Goal: Task Accomplishment & Management: Complete application form

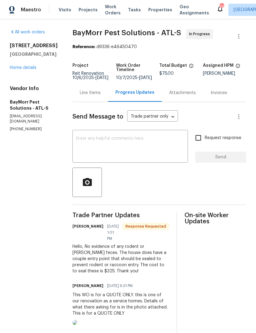
click at [89, 97] on div "Line Items" at bounding box center [90, 93] width 36 height 18
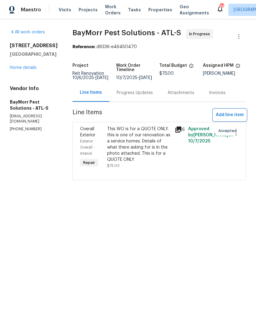
click at [232, 117] on span "Add line item" at bounding box center [229, 115] width 28 height 8
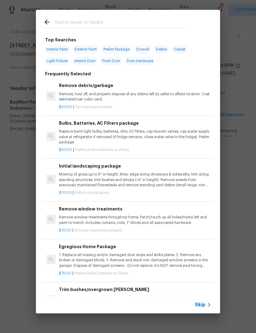
click at [94, 21] on input "text" at bounding box center [120, 22] width 130 height 9
type input "Pest"
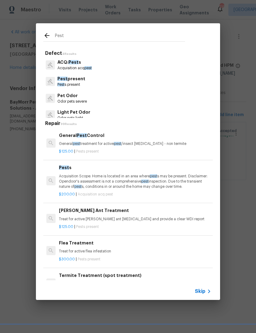
click at [168, 143] on p "General pest treatment for active pest /insect [MEDICAL_DATA] - non termite" at bounding box center [135, 143] width 152 height 5
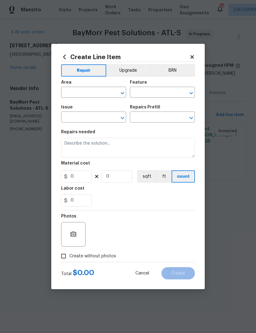
type input "Pests"
type input "Pest present"
type input "General Pest Control $125.00"
type textarea "General pest treatment for active pest/insect infestation - non termite"
type input "125"
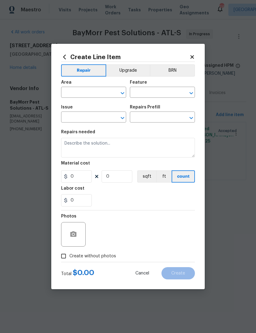
type input "1"
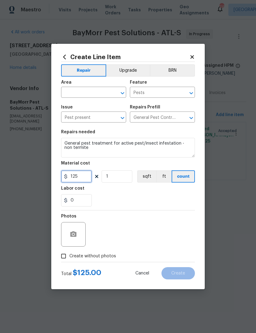
click at [88, 179] on input "125" at bounding box center [76, 176] width 31 height 12
type input "325"
click at [90, 92] on input "text" at bounding box center [85, 92] width 48 height 9
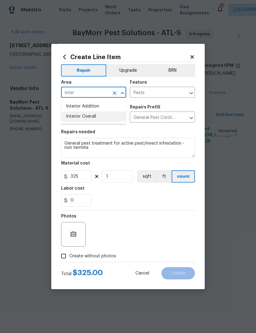
click at [106, 116] on li "Interior Overall" at bounding box center [93, 117] width 65 height 10
type input "Interior Overall"
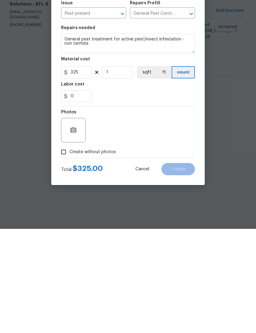
click at [66, 250] on input "Create without photos" at bounding box center [64, 256] width 12 height 12
checkbox input "true"
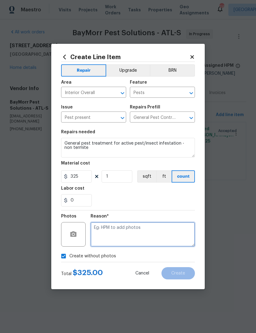
click at [150, 240] on textarea at bounding box center [142, 234] width 104 height 25
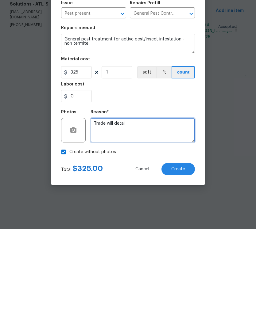
type textarea "Trade will detail"
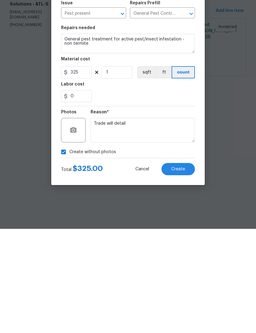
click at [176, 271] on span "Create" at bounding box center [178, 273] width 14 height 5
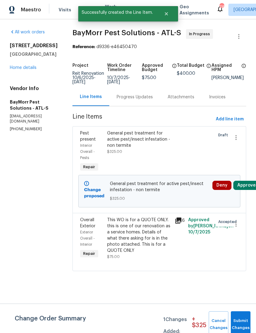
click at [247, 190] on button "Approve" at bounding box center [246, 185] width 26 height 9
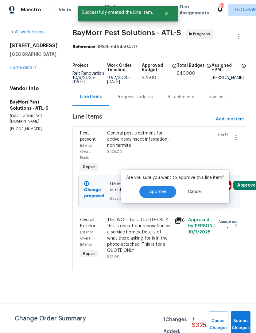
click at [159, 196] on button "Approve" at bounding box center [157, 192] width 37 height 12
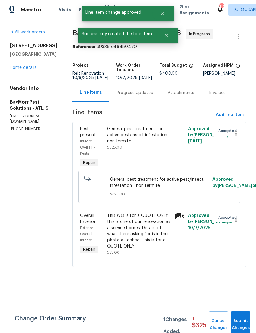
click at [131, 98] on div "Progress Updates" at bounding box center [134, 93] width 51 height 18
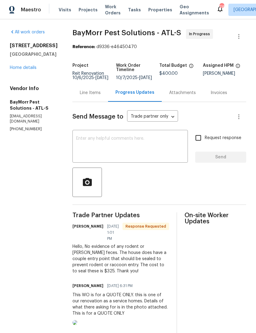
click at [89, 99] on div "Line Items" at bounding box center [90, 93] width 36 height 18
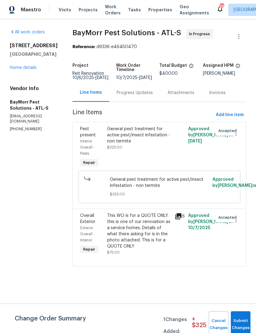
click at [163, 140] on div "General pest treatment for active pest/insect infestation - non termite" at bounding box center [139, 135] width 64 height 18
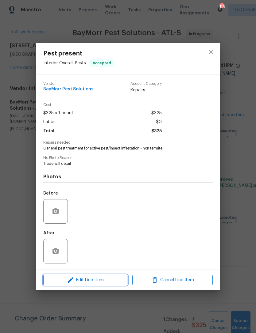
click at [110, 279] on span "Edit Line Item" at bounding box center [85, 280] width 80 height 8
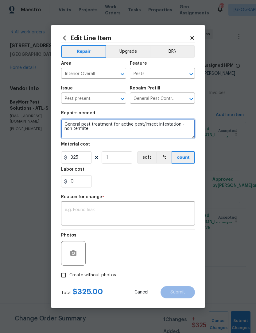
click at [102, 133] on textarea "General pest treatment for active pest/insect infestation - non termite" at bounding box center [128, 129] width 134 height 20
type textarea "General pest"
type textarea "Seal all entry points as provided in quote"
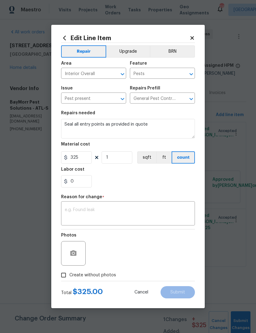
click at [123, 214] on textarea at bounding box center [128, 214] width 126 height 13
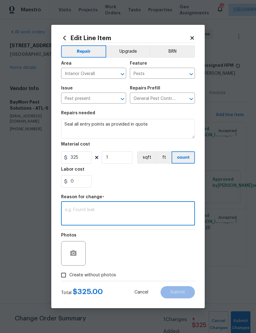
type textarea "C"
type textarea "Description"
click at [171, 188] on section "Repairs needed Seal all entry points as provided in quote Material cost 325 1 s…" at bounding box center [128, 149] width 134 height 84
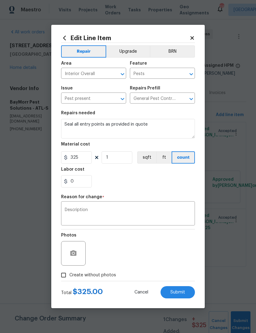
click at [191, 293] on button "Submit" at bounding box center [177, 292] width 34 height 12
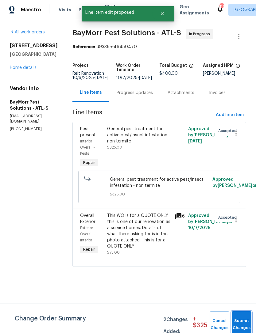
click at [239, 324] on span "Submit Changes" at bounding box center [240, 324] width 13 height 14
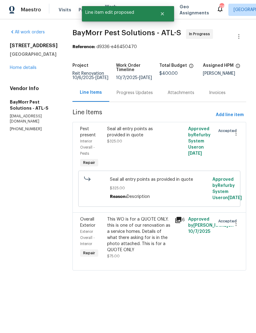
click at [131, 94] on div "Progress Updates" at bounding box center [134, 93] width 36 height 6
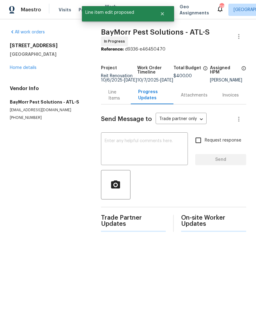
click at [145, 155] on textarea at bounding box center [143, 149] width 79 height 21
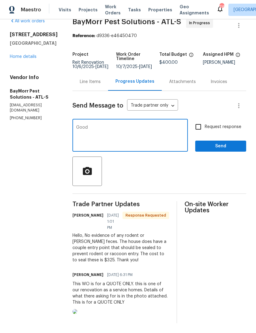
scroll to position [13, 0]
type textarea "Good evening! We are ready to start this one. Thank you,"
click at [198, 128] on input "Request response" at bounding box center [197, 126] width 13 height 13
checkbox input "true"
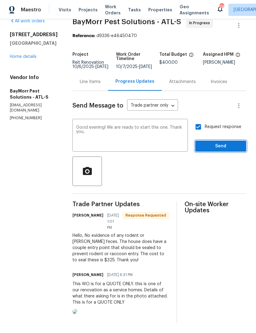
click at [219, 149] on button "Send" at bounding box center [220, 146] width 51 height 11
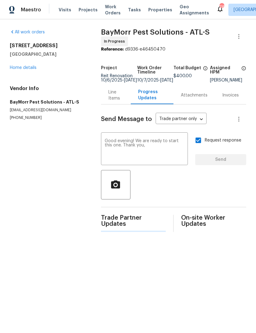
scroll to position [0, 0]
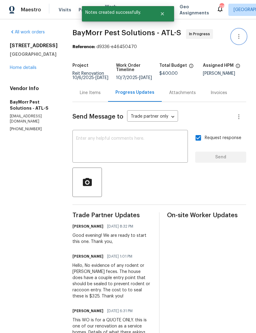
click at [241, 34] on icon "button" at bounding box center [238, 36] width 7 height 7
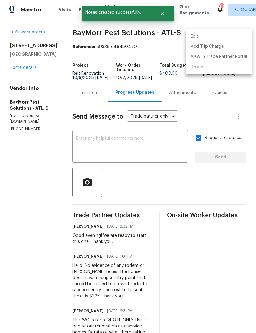
click at [195, 37] on li "Edit" at bounding box center [218, 37] width 66 height 10
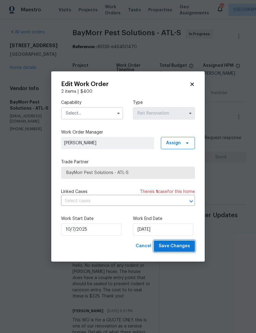
click at [181, 247] on span "Save Changes" at bounding box center [173, 246] width 31 height 8
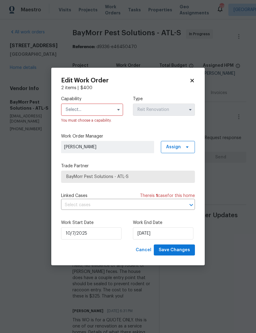
click at [94, 112] on input "text" at bounding box center [92, 110] width 62 height 12
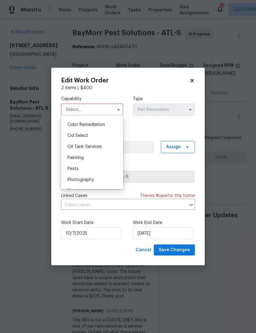
scroll to position [486, 0]
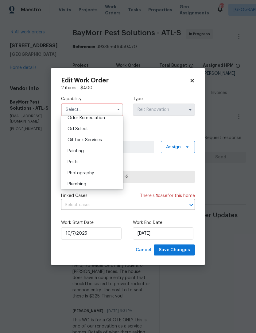
click at [101, 165] on div "Pests" at bounding box center [92, 162] width 59 height 11
type input "Pests"
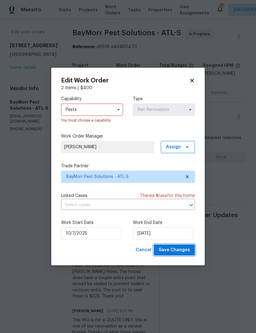
click at [187, 256] on button "Save Changes" at bounding box center [173, 249] width 41 height 11
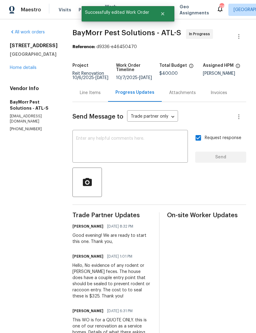
click at [17, 70] on link "Home details" at bounding box center [23, 68] width 27 height 4
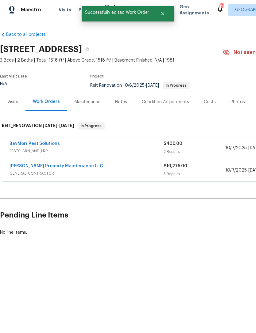
click at [16, 168] on link "[PERSON_NAME] Property Maintenance LLC" at bounding box center [55, 166] width 93 height 4
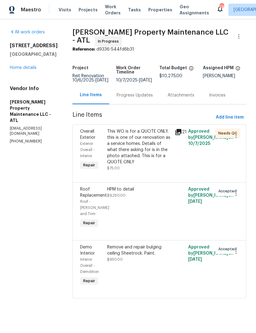
click at [147, 104] on div "Progress Updates" at bounding box center [134, 95] width 51 height 18
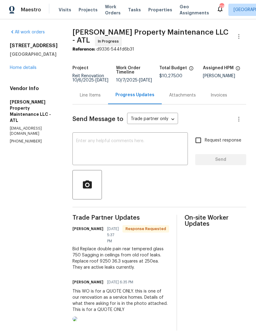
click at [149, 151] on textarea at bounding box center [130, 149] width 108 height 21
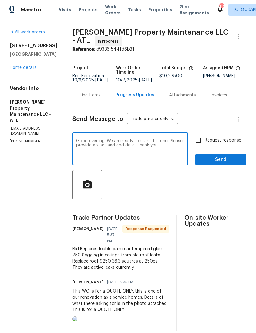
type textarea "Good evening. We are ready to start this one. Please provide a start and end da…"
click at [200, 143] on input "Request response" at bounding box center [197, 140] width 13 height 13
checkbox input "true"
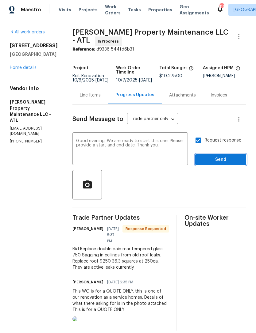
click at [234, 164] on span "Send" at bounding box center [220, 160] width 41 height 8
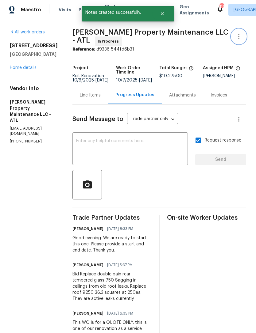
click at [244, 38] on button "button" at bounding box center [238, 36] width 15 height 15
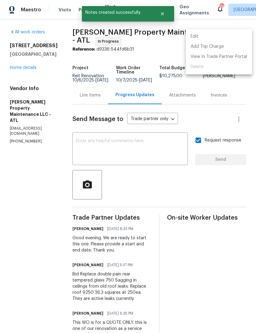
click at [198, 40] on li "Edit" at bounding box center [218, 37] width 66 height 10
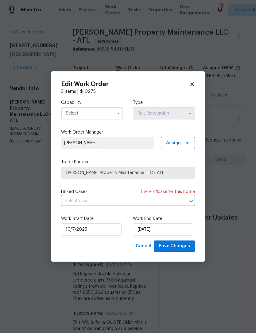
click at [194, 83] on icon at bounding box center [192, 84] width 6 height 6
